Goal: Task Accomplishment & Management: Use online tool/utility

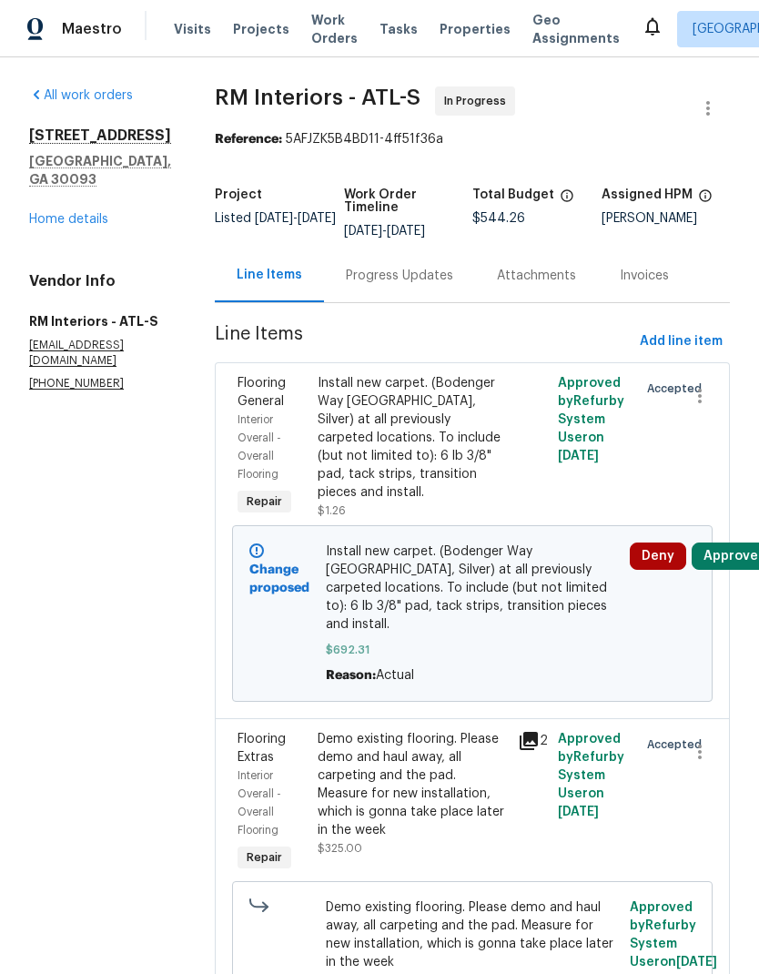
scroll to position [145, 0]
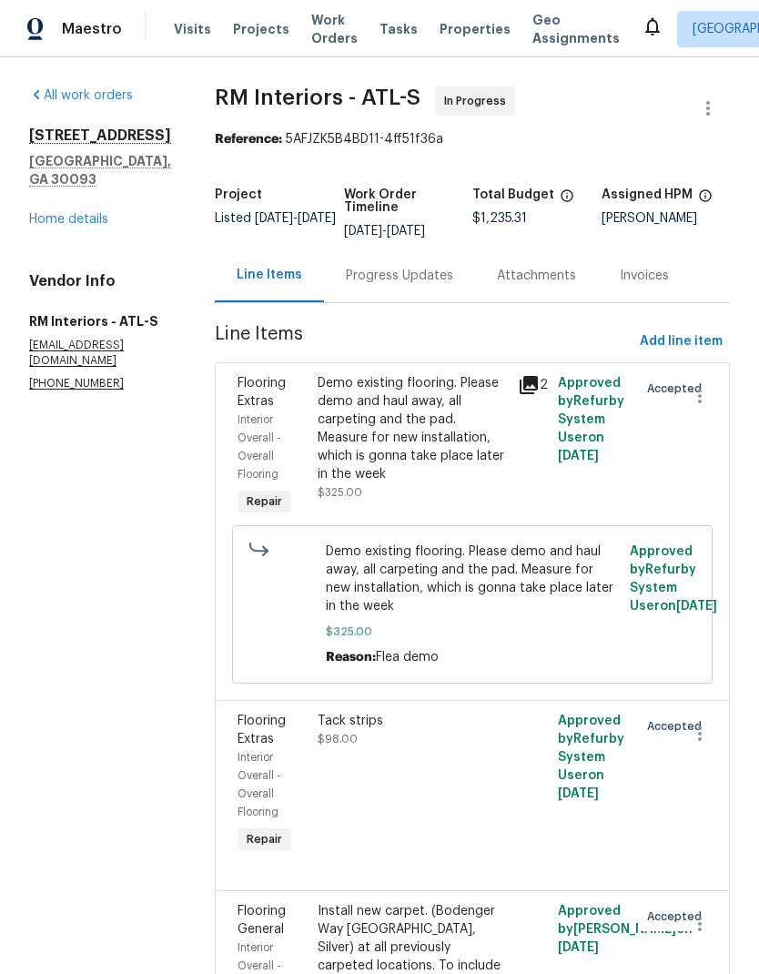
click at [381, 279] on div "Progress Updates" at bounding box center [399, 276] width 107 height 18
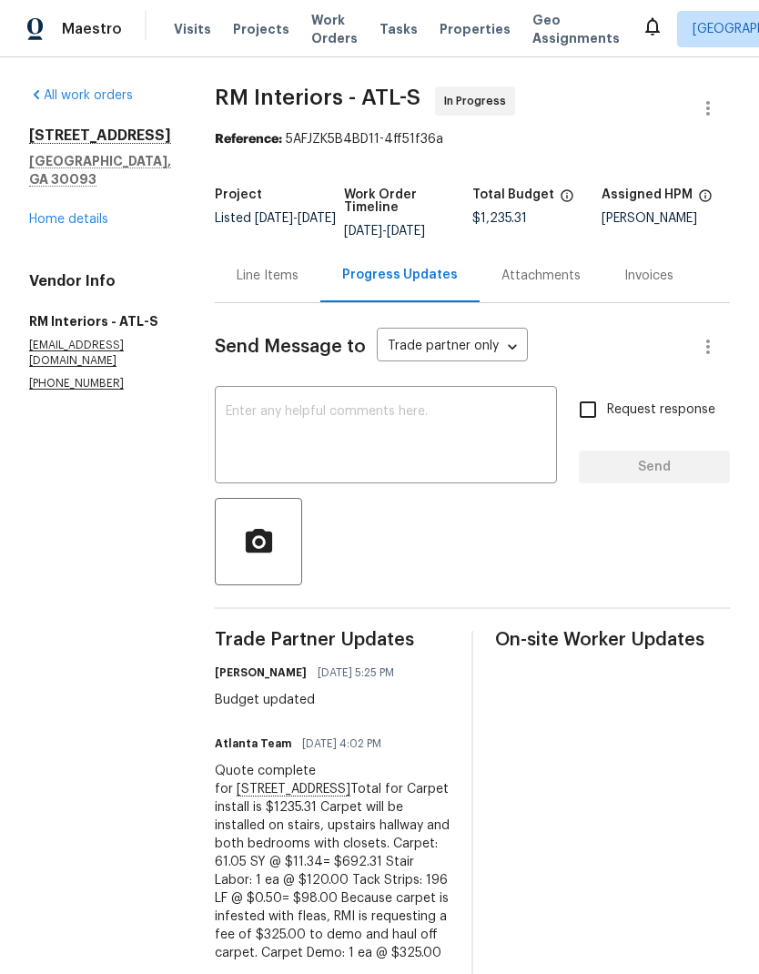
scroll to position [-1, 0]
click at [594, 412] on input "Request response" at bounding box center [588, 410] width 38 height 38
checkbox input "true"
click at [401, 438] on textarea at bounding box center [386, 437] width 320 height 64
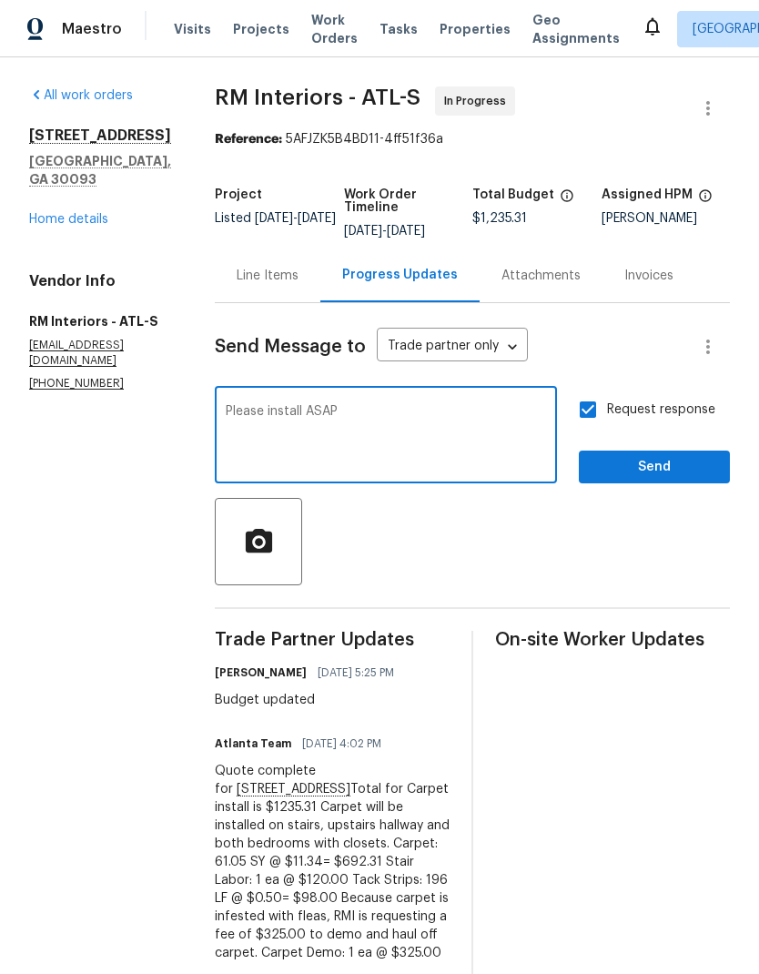
type textarea "Please install ASAP"
click at [659, 461] on span "Send" at bounding box center [655, 467] width 122 height 23
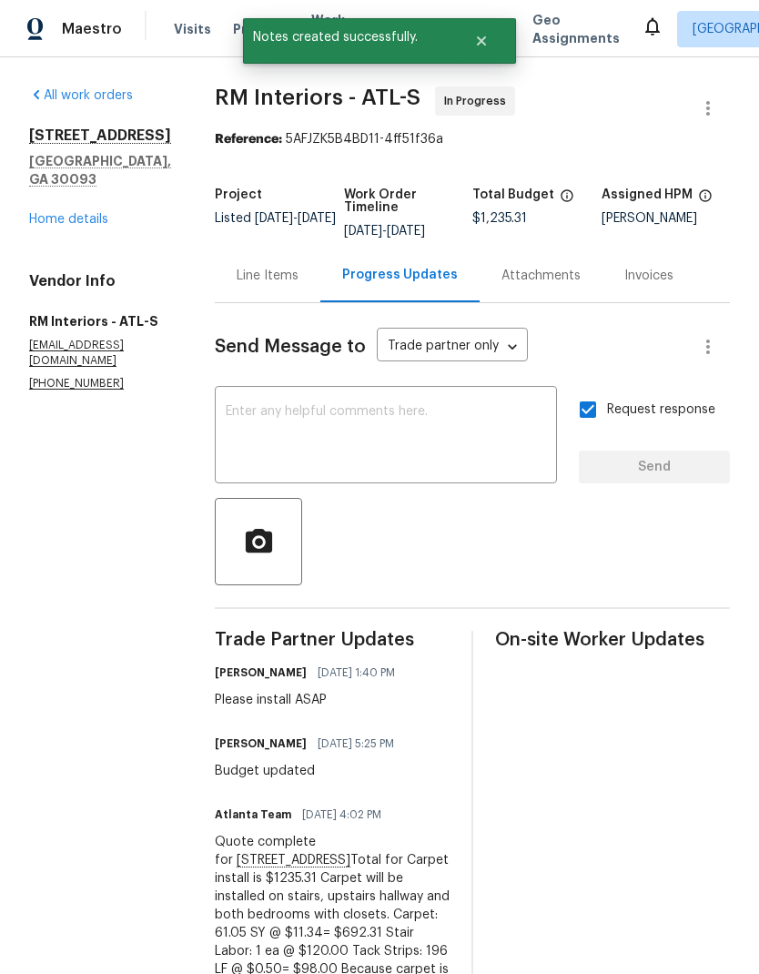
click at [78, 213] on link "Home details" at bounding box center [68, 219] width 79 height 13
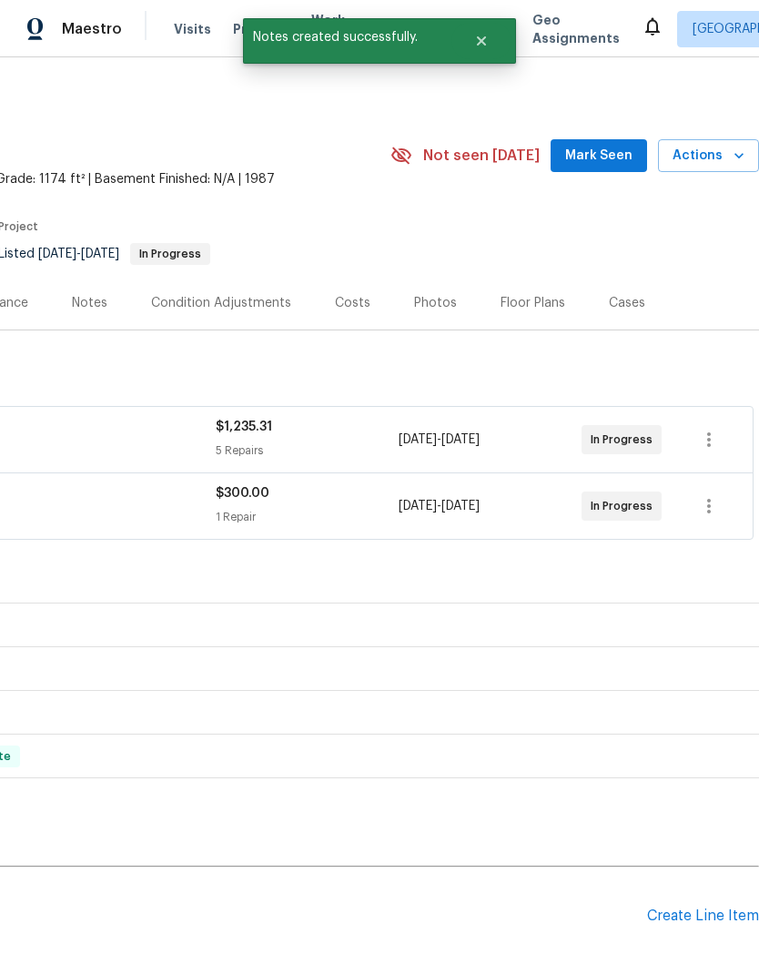
scroll to position [0, 269]
click at [600, 157] on span "Mark Seen" at bounding box center [598, 156] width 67 height 23
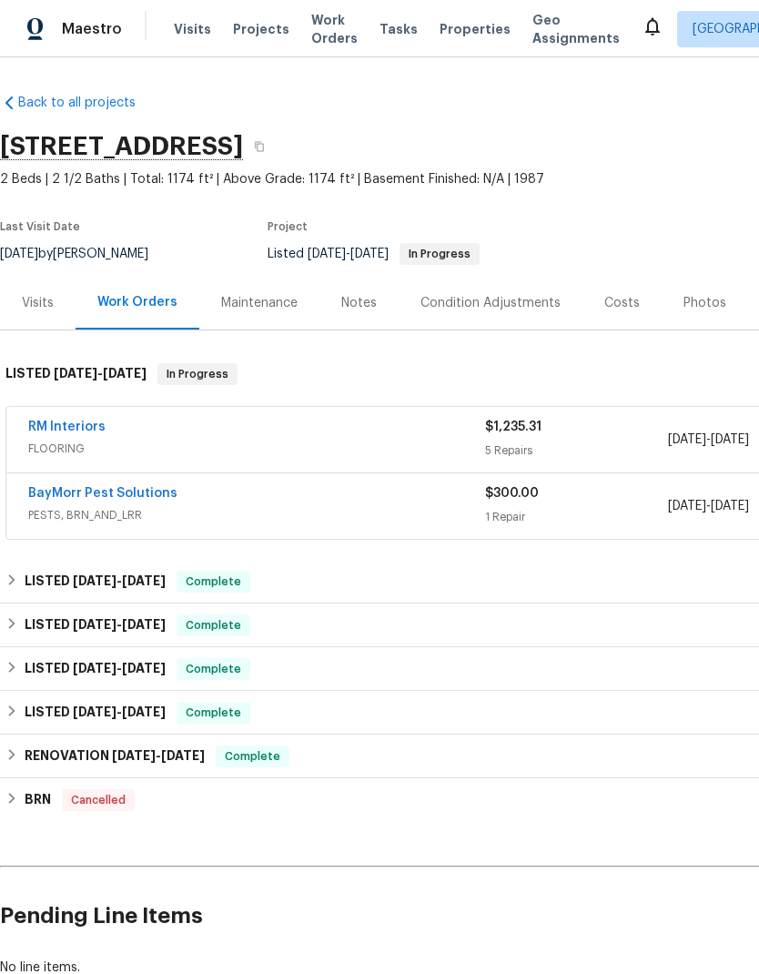
scroll to position [0, 0]
